Goal: Obtain resource: Obtain resource

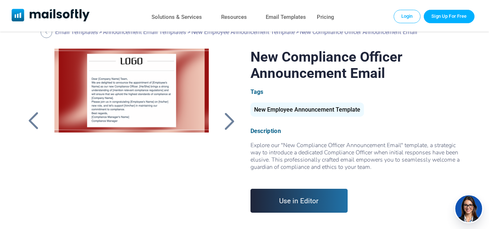
scroll to position [14, 0]
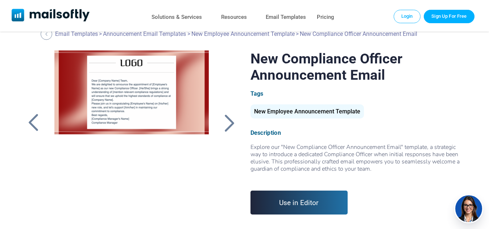
click at [234, 123] on div at bounding box center [229, 122] width 18 height 19
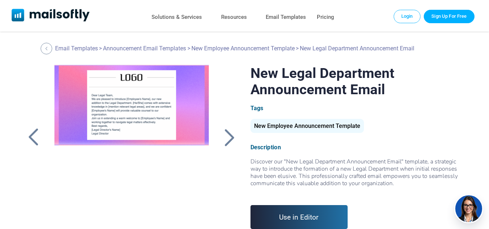
click at [34, 139] on div at bounding box center [33, 137] width 18 height 19
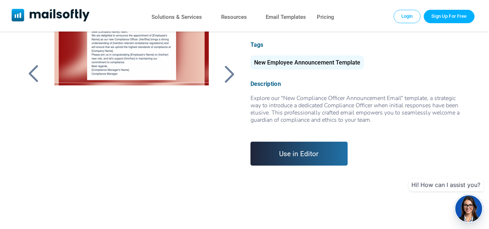
scroll to position [58, 0]
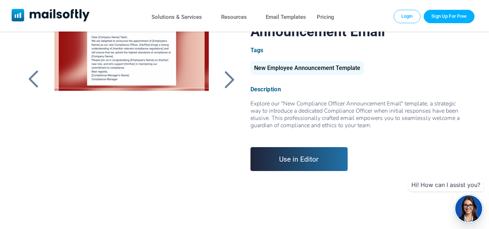
click at [312, 154] on link "Use in Editor" at bounding box center [298, 159] width 97 height 24
